Goal: Information Seeking & Learning: Check status

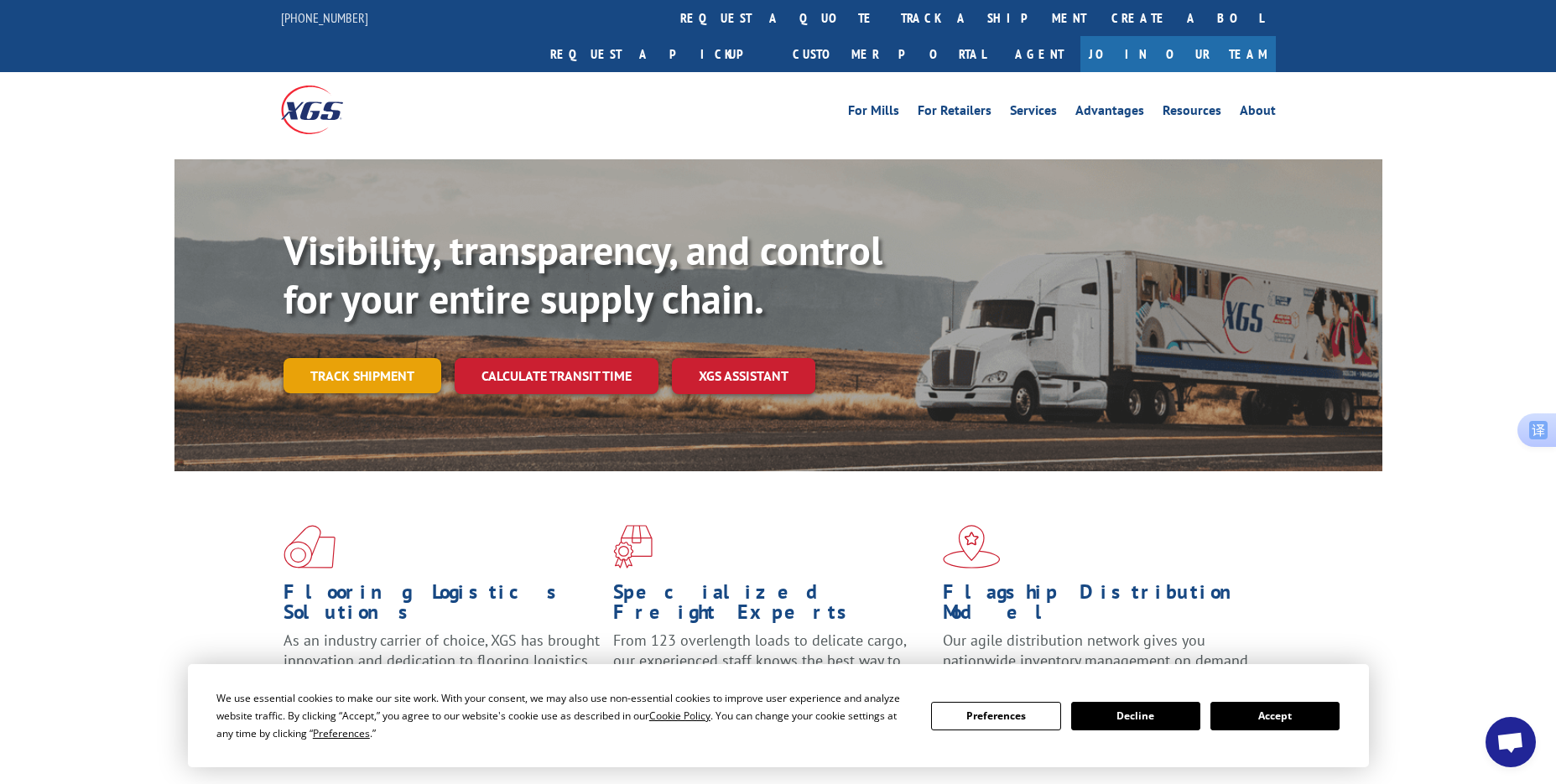
click at [373, 358] on link "Track shipment" at bounding box center [362, 376] width 158 height 35
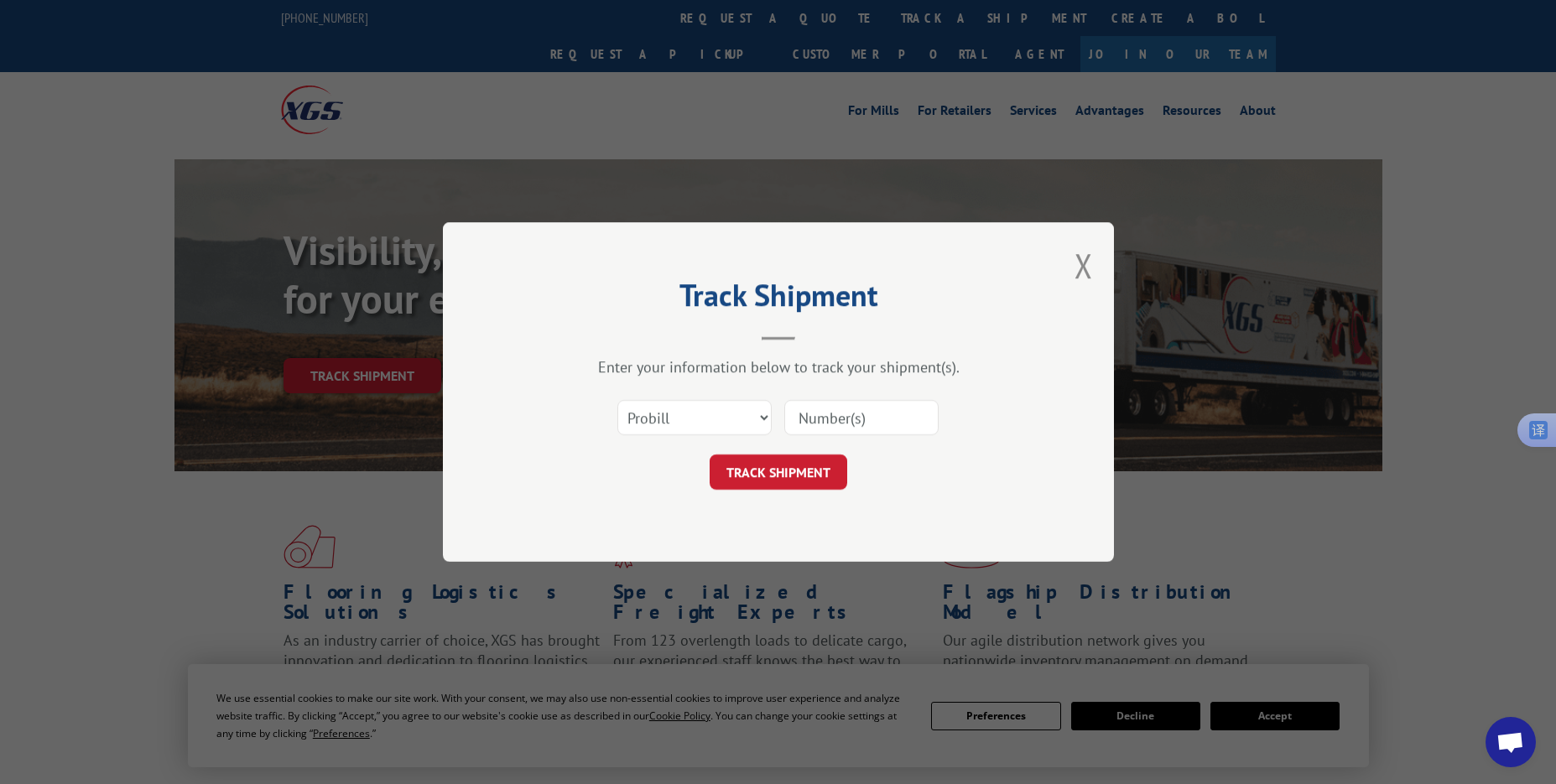
drag, startPoint x: 847, startPoint y: 422, endPoint x: 827, endPoint y: 431, distance: 21.9
click at [847, 422] on input at bounding box center [861, 417] width 154 height 35
paste input "17501753"
type input "17501753"
click at [763, 462] on button "TRACK SHIPMENT" at bounding box center [778, 472] width 137 height 35
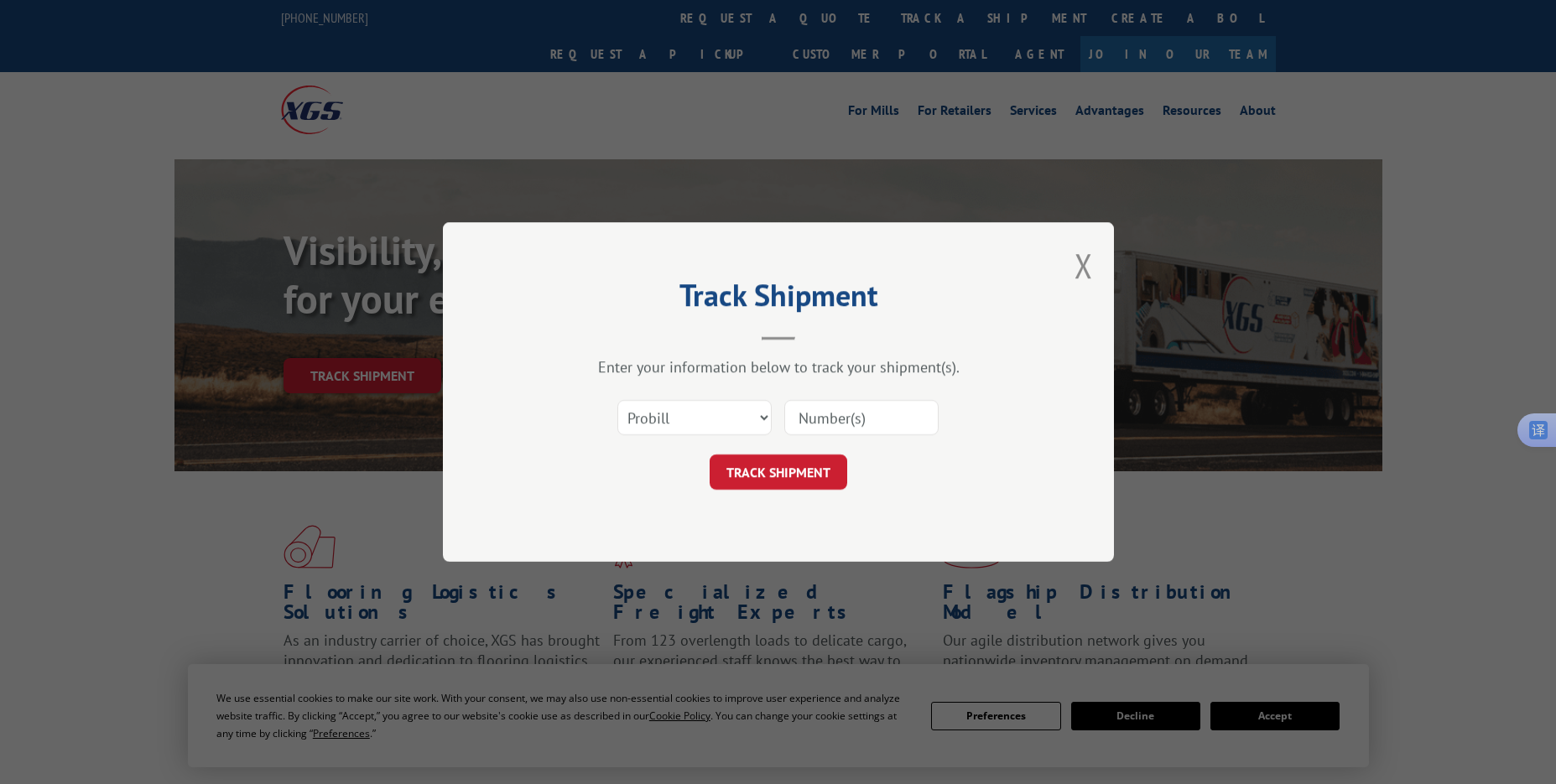
drag, startPoint x: 840, startPoint y: 416, endPoint x: 821, endPoint y: 429, distance: 23.0
click at [840, 416] on input at bounding box center [861, 417] width 154 height 35
paste input "17496949"
type input "17496949"
drag, startPoint x: 755, startPoint y: 467, endPoint x: 745, endPoint y: 474, distance: 12.2
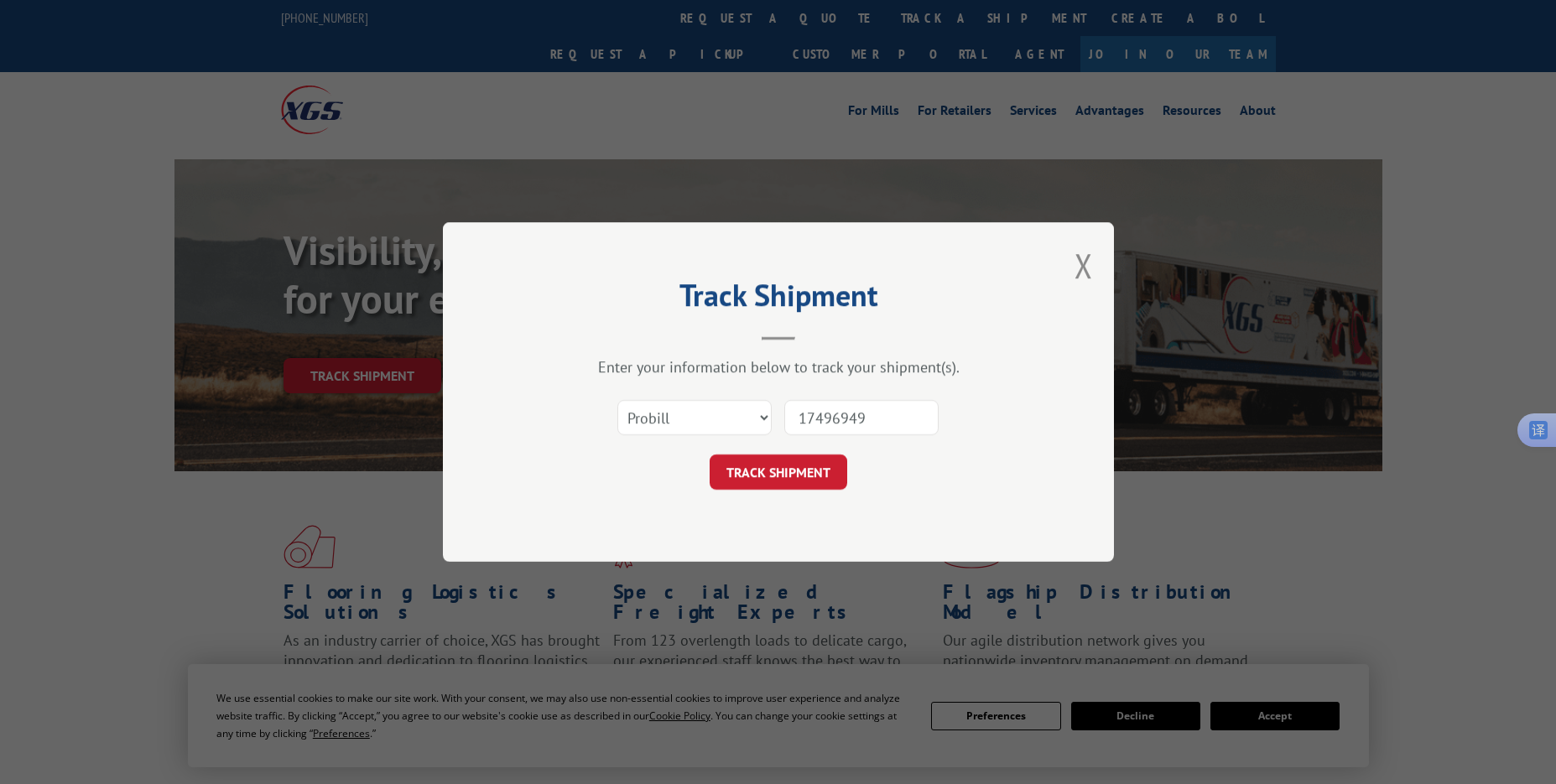
click at [755, 467] on button "TRACK SHIPMENT" at bounding box center [778, 472] width 137 height 35
click at [809, 425] on input at bounding box center [861, 417] width 154 height 35
paste input "17409312"
type input "17409312"
click at [774, 477] on button "TRACK SHIPMENT" at bounding box center [778, 472] width 137 height 35
